Goal: Task Accomplishment & Management: Manage account settings

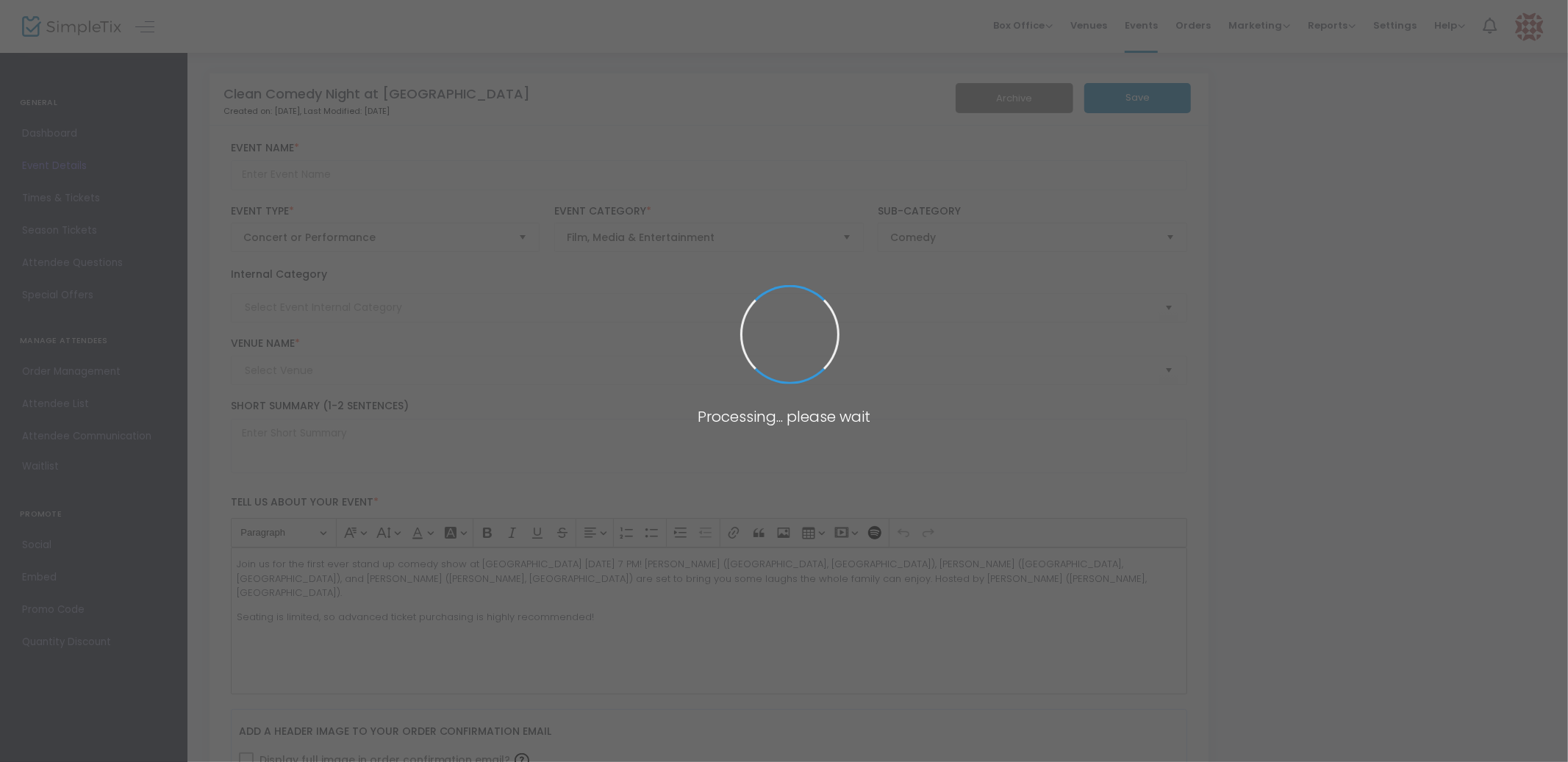
type input "Clean Comedy Night at [GEOGRAPHIC_DATA]"
type textarea "Join us for the first ever stand up comedy show at [GEOGRAPHIC_DATA]!"
type input "Buy Tickets"
type input "Corvette Lanes"
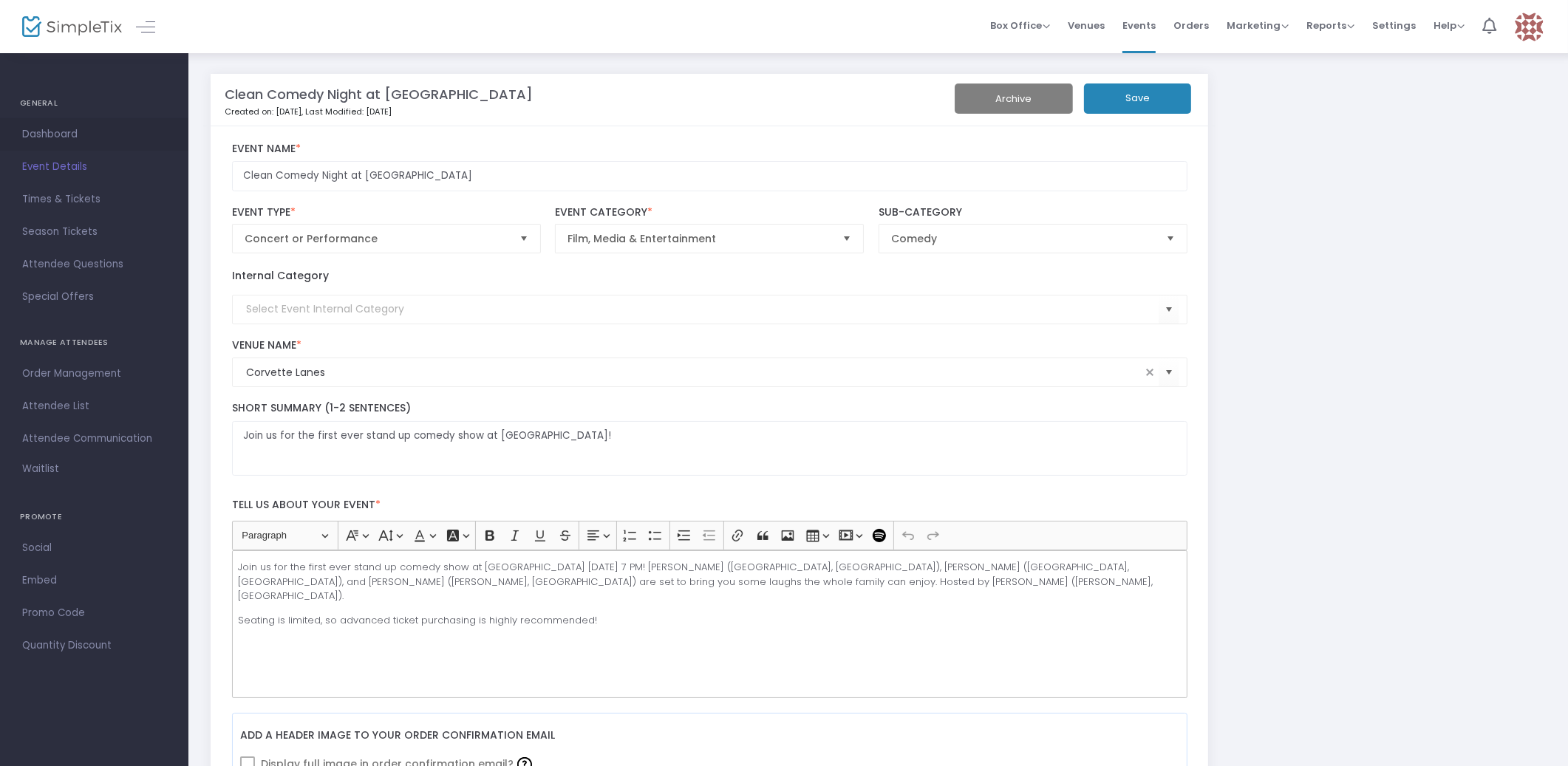
click at [66, 136] on span "Dashboard" at bounding box center [94, 134] width 144 height 19
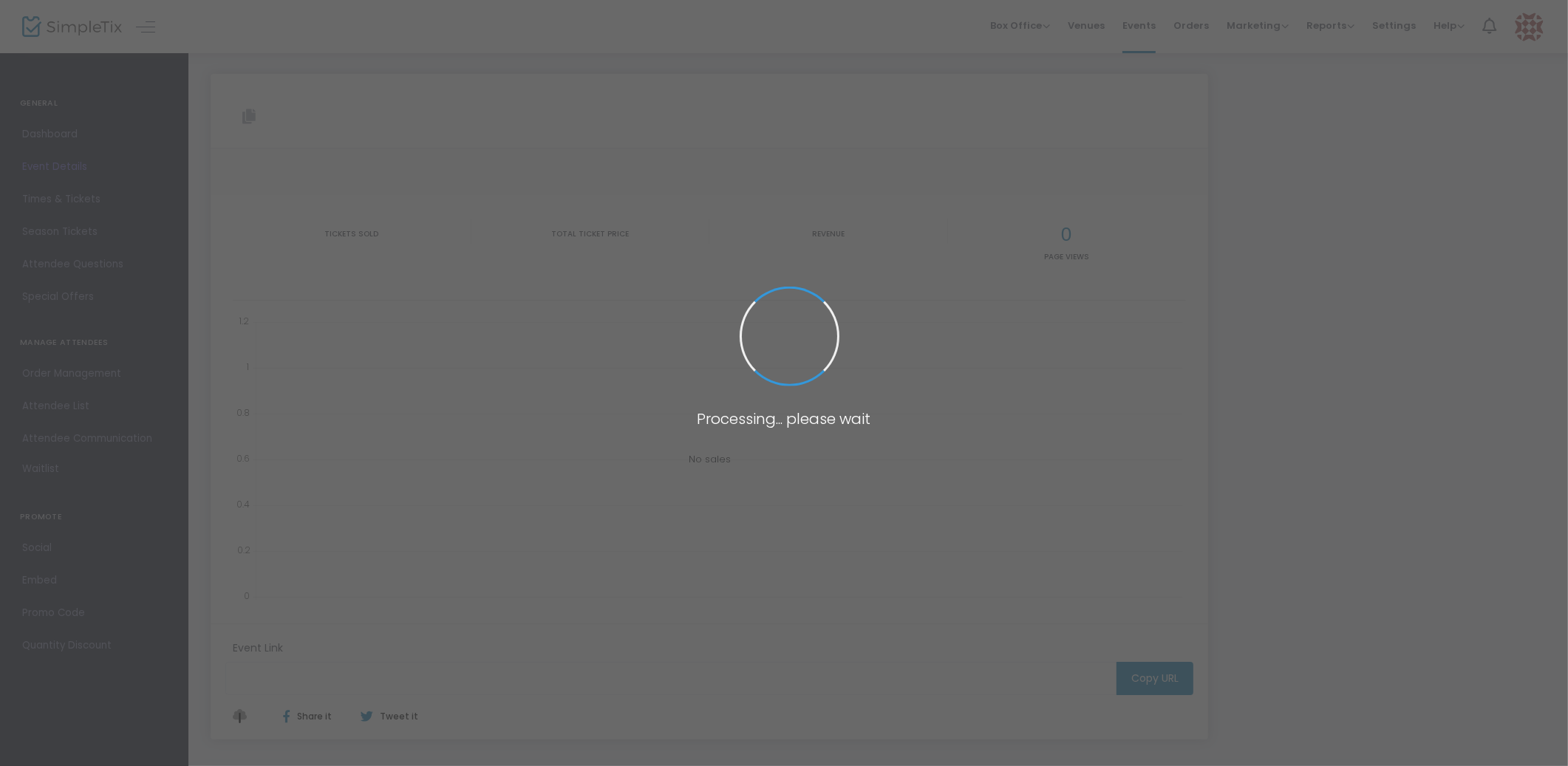
type input "[URL][DOMAIN_NAME]"
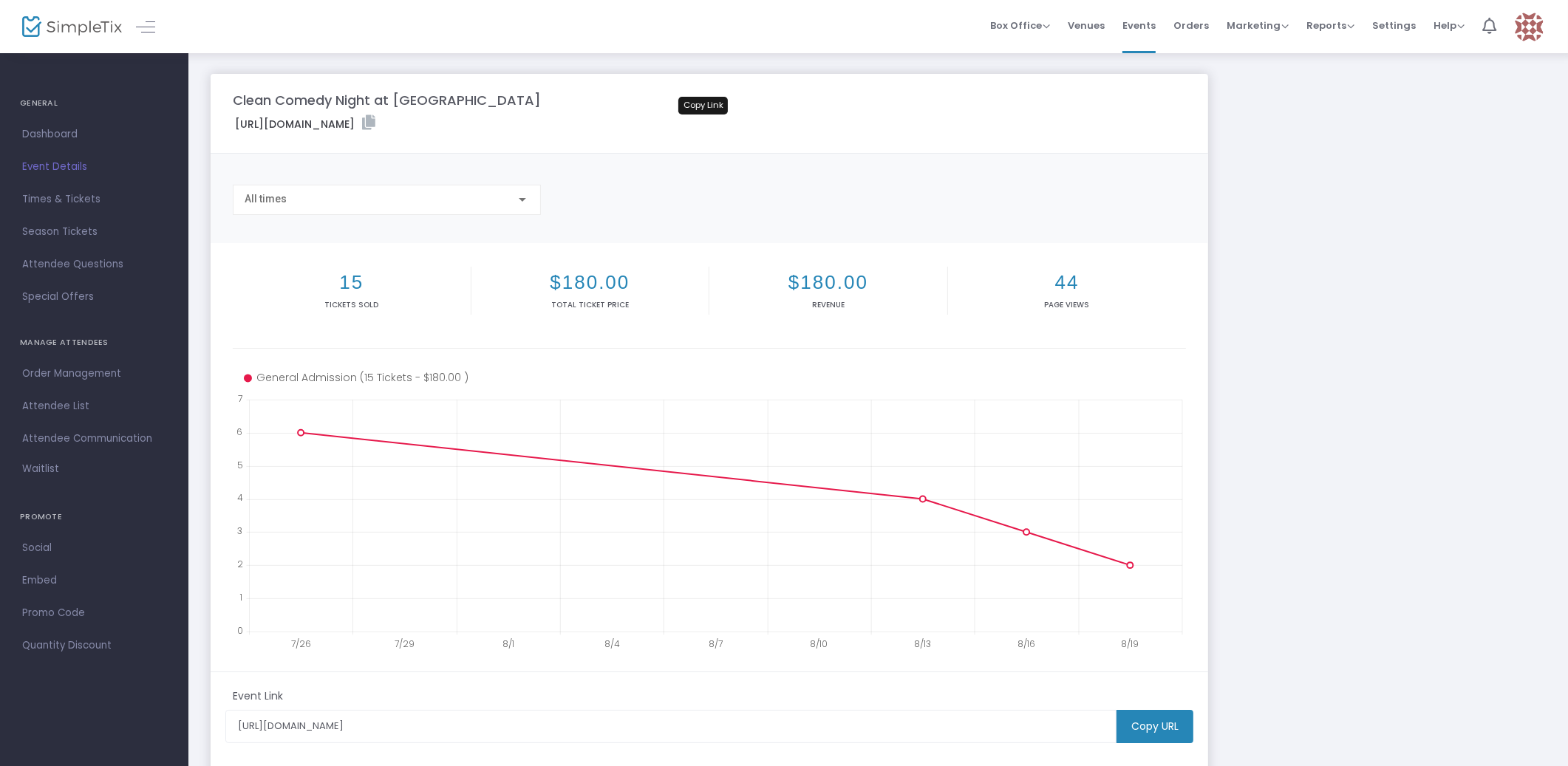
click at [375, 122] on icon at bounding box center [369, 122] width 13 height 15
